Goal: Information Seeking & Learning: Find specific fact

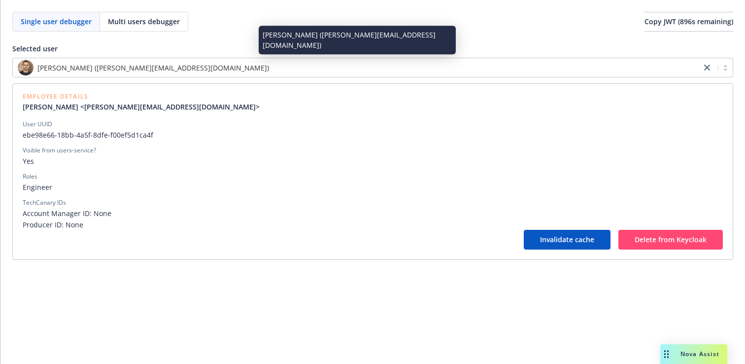
click at [195, 67] on div "[PERSON_NAME] ([PERSON_NAME][EMAIL_ADDRESS][DOMAIN_NAME])" at bounding box center [357, 68] width 679 height 16
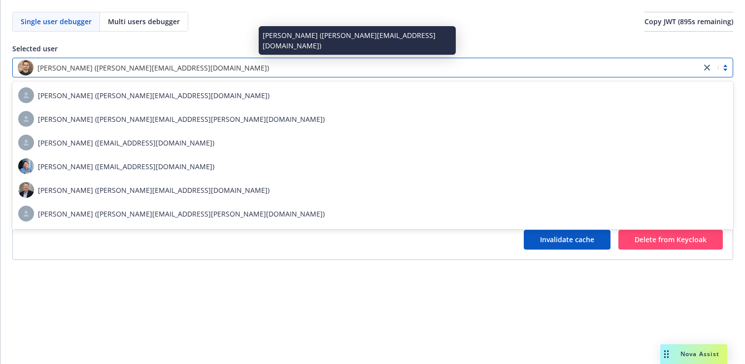
click at [195, 67] on div "Ben Dezile (benjamin.dezile@newfront.com)" at bounding box center [357, 68] width 679 height 16
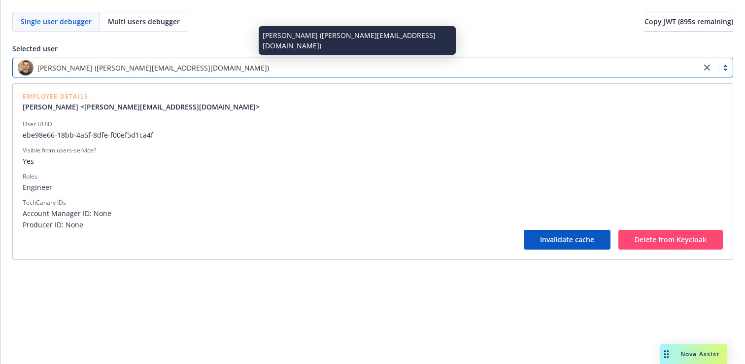
paste input "f38194f1-4a52-484a-a4c4-df0fe43e3c51"
type input "f38194f1-4a52-484a-a4c4-df0fe43e3c51"
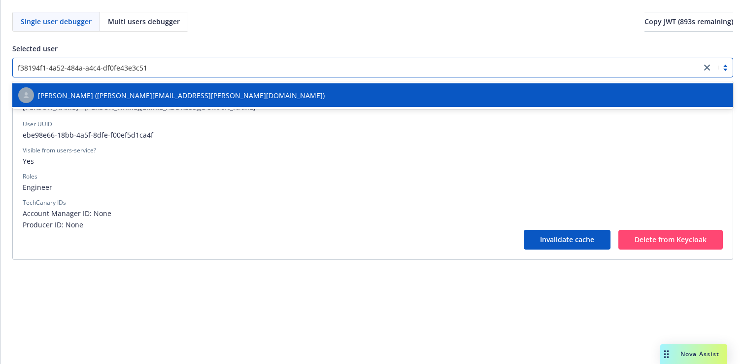
click at [194, 98] on div "Salvador Pizzo (salvador.pizzo@newfront.com)" at bounding box center [372, 95] width 709 height 16
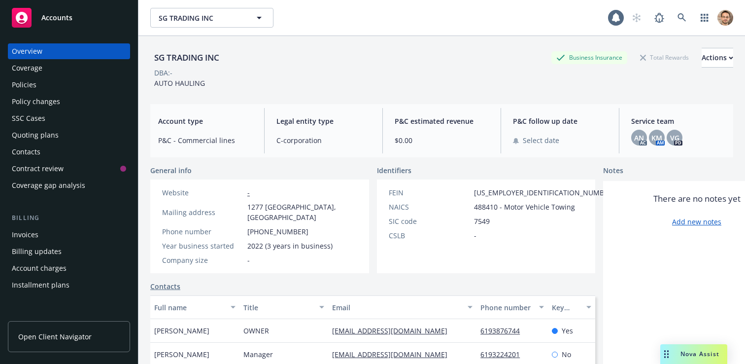
click at [34, 236] on div "Invoices" at bounding box center [25, 235] width 27 height 16
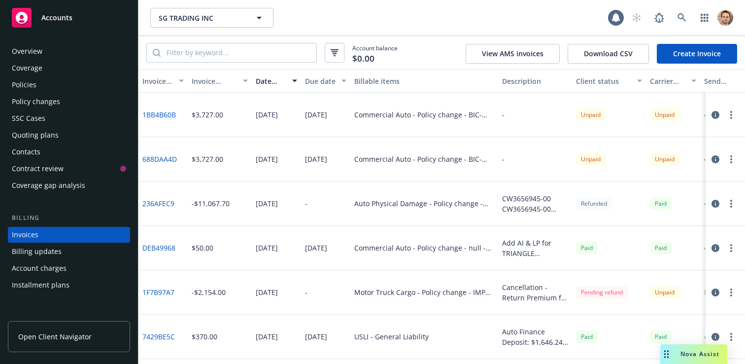
scroll to position [37, 0]
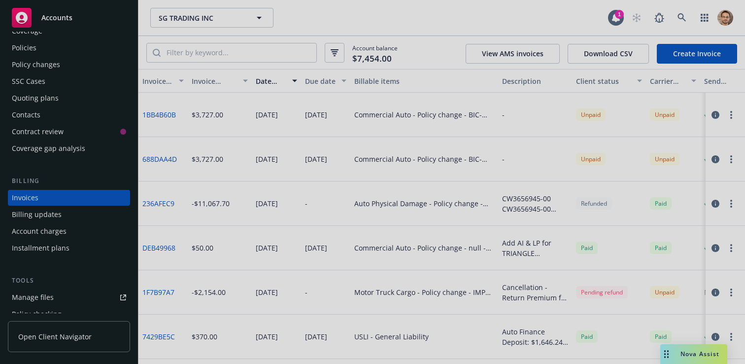
click at [349, 14] on div at bounding box center [372, 182] width 745 height 364
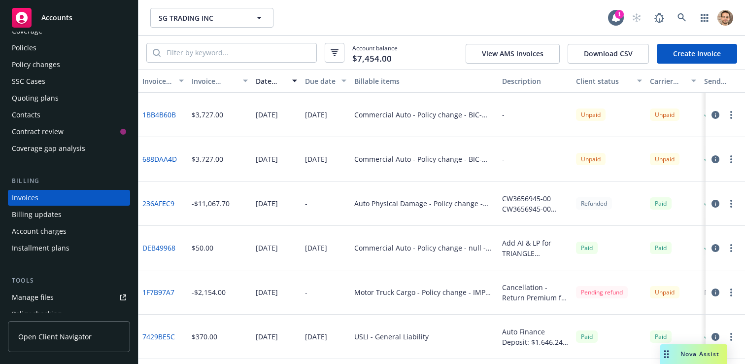
click at [520, 112] on div "-" at bounding box center [535, 115] width 74 height 44
click at [717, 115] on icon "button" at bounding box center [716, 115] width 8 height 8
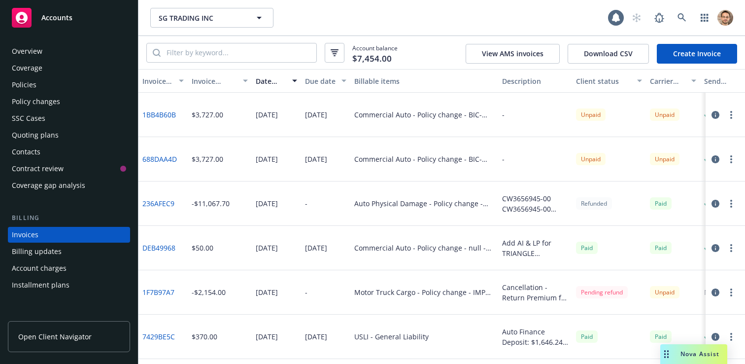
scroll to position [37, 0]
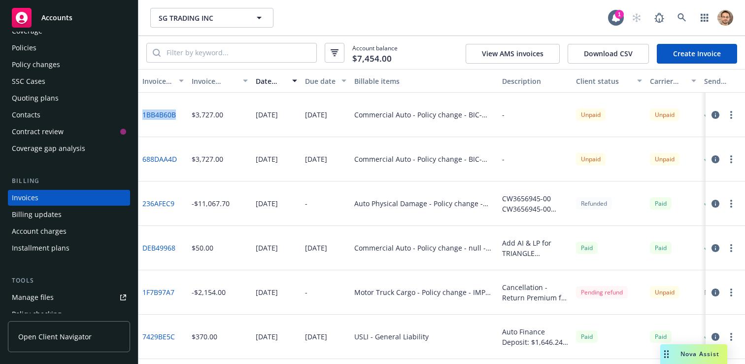
drag, startPoint x: 181, startPoint y: 115, endPoint x: 144, endPoint y: 118, distance: 37.1
click at [144, 118] on div "1BB4B60B" at bounding box center [162, 115] width 49 height 44
copy link "1BB4B60B"
drag, startPoint x: 182, startPoint y: 159, endPoint x: 144, endPoint y: 162, distance: 38.1
click at [144, 162] on div "688DAA4D" at bounding box center [162, 159] width 49 height 44
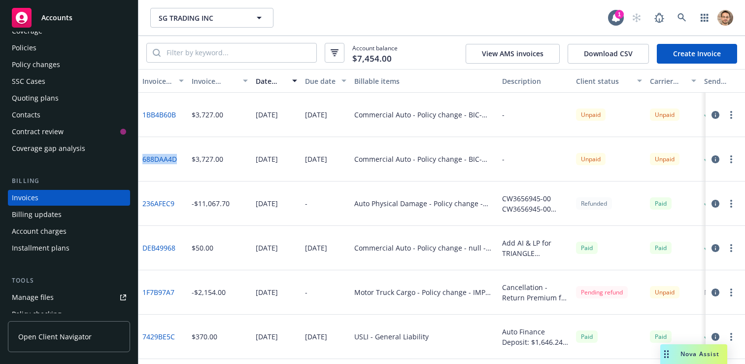
copy link "688DAA4D"
click at [717, 115] on icon "button" at bounding box center [716, 115] width 8 height 8
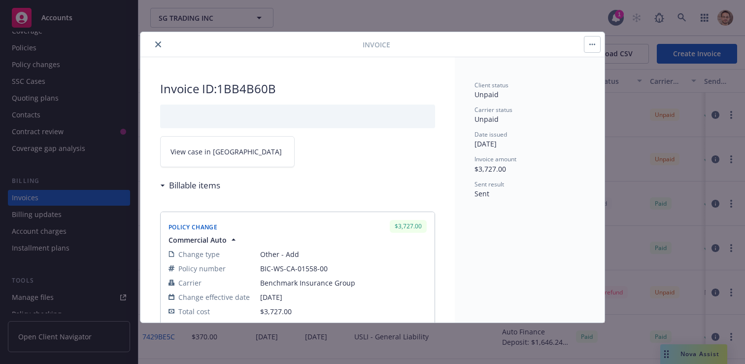
click at [588, 40] on button "button" at bounding box center [592, 44] width 16 height 16
